Goal: Task Accomplishment & Management: Manage account settings

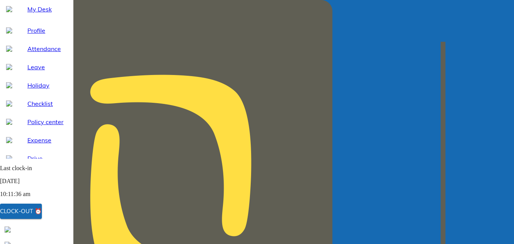
click at [42, 214] on div "Clock-out ⏰" at bounding box center [21, 211] width 42 height 10
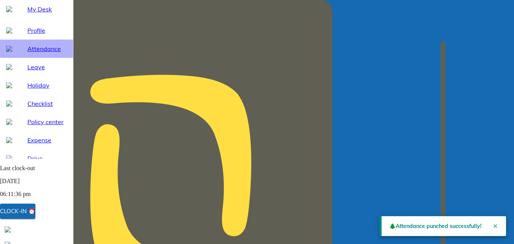
click at [36, 53] on span "Attendance" at bounding box center [47, 48] width 40 height 9
select select "8"
